Goal: Task Accomplishment & Management: Use online tool/utility

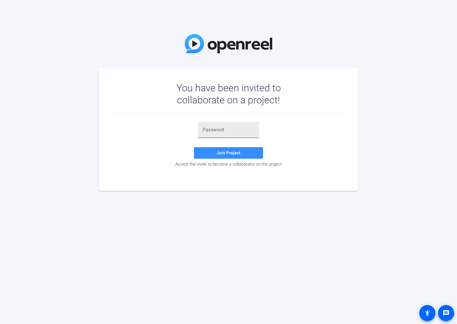
click at [218, 136] on div at bounding box center [229, 130] width 52 height 16
paste input "srE5LQ"
type input "srE5LQ"
click at [221, 155] on span "Join Project" at bounding box center [229, 152] width 24 height 5
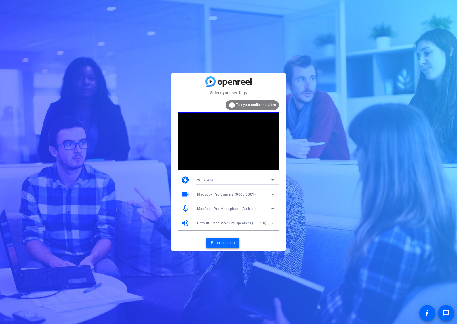
click at [222, 244] on span "Enter session" at bounding box center [223, 243] width 24 height 6
